Goal: Find contact information: Find contact information

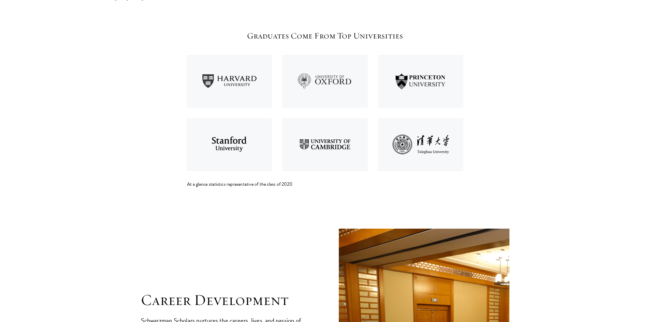
scroll to position [920, 0]
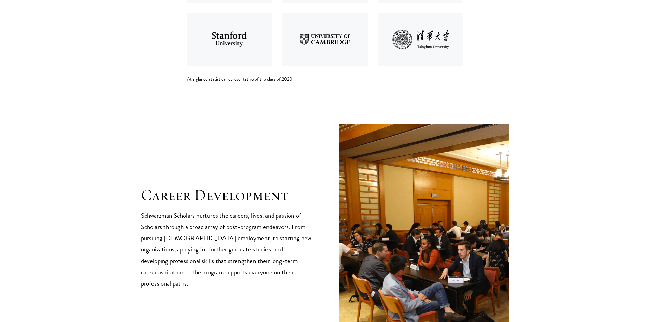
click at [296, 178] on div "Career Development Schwarzman Scholars nurtures the careers, lives, and passion…" at bounding box center [325, 237] width 368 height 227
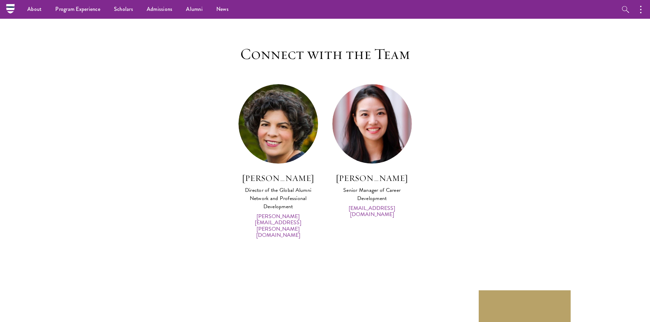
scroll to position [3255, 0]
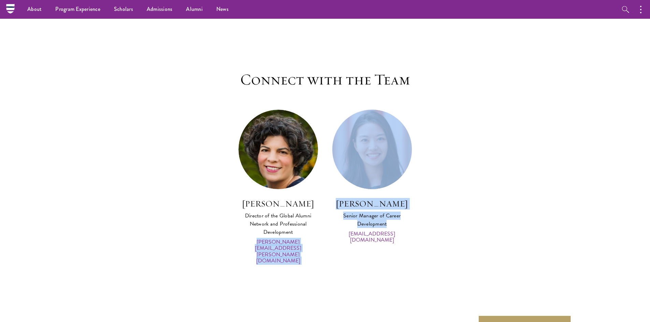
drag, startPoint x: 328, startPoint y: 245, endPoint x: 207, endPoint y: 243, distance: 121.1
click at [215, 248] on div "[PERSON_NAME] Director of the Global Alumni Network and Professional Developmen…" at bounding box center [324, 191] width 375 height 165
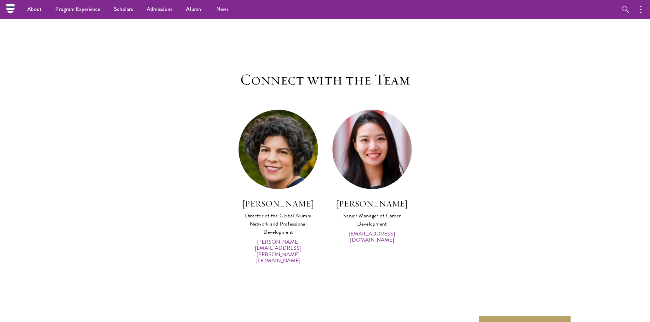
click at [188, 229] on div "[PERSON_NAME] Director of the Global Alumni Network and Professional Developmen…" at bounding box center [324, 191] width 375 height 165
click at [538, 135] on section "Connect with the Team [PERSON_NAME] Director of the Global Alumni Network and P…" at bounding box center [325, 172] width 650 height 287
drag, startPoint x: 322, startPoint y: 245, endPoint x: 237, endPoint y: 250, distance: 85.1
click at [237, 250] on div "[PERSON_NAME] Director of the Global Alumni Network and Professional Developmen…" at bounding box center [278, 191] width 94 height 165
copy link "[PERSON_NAME][EMAIL_ADDRESS][PERSON_NAME][DOMAIN_NAME]"
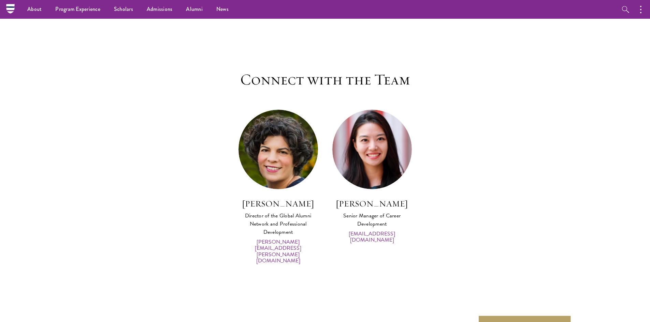
click at [323, 219] on div "[PERSON_NAME] Director of the Global Alumni Network and Professional Developmen…" at bounding box center [278, 191] width 94 height 165
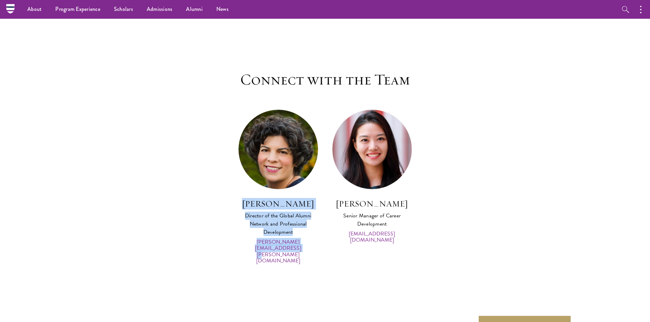
drag, startPoint x: 321, startPoint y: 244, endPoint x: 253, endPoint y: 203, distance: 79.9
click at [253, 203] on div "[PERSON_NAME] Director of the Global Alumni Network and Professional Developmen…" at bounding box center [278, 191] width 94 height 165
copy div "[PERSON_NAME] Director of the Global Alumni Network and Professional Developmen…"
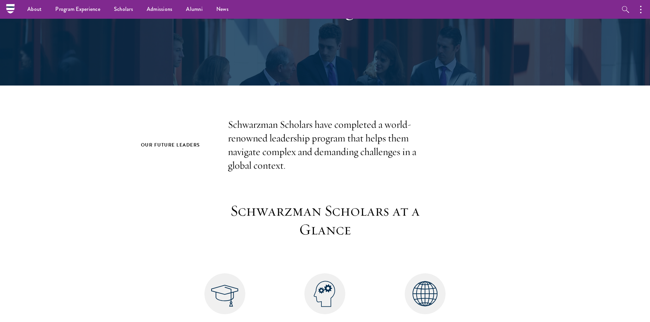
scroll to position [0, 0]
